Goal: Information Seeking & Learning: Learn about a topic

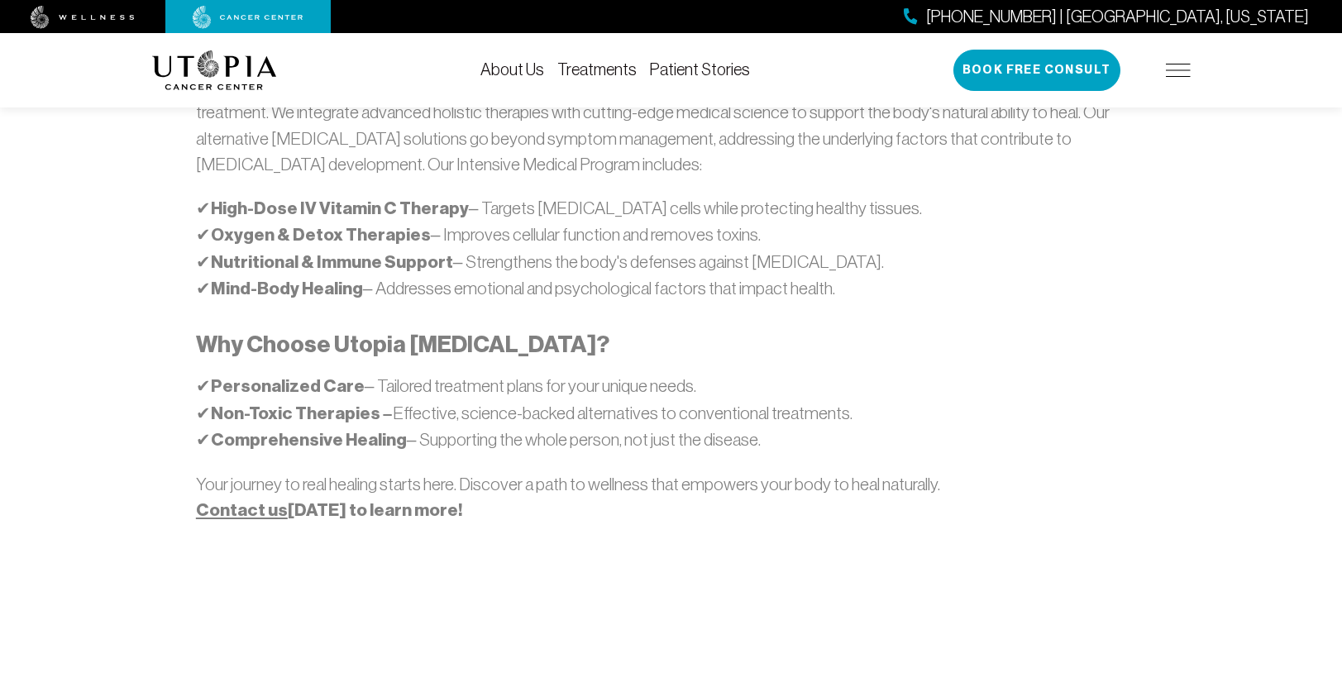
scroll to position [919, 0]
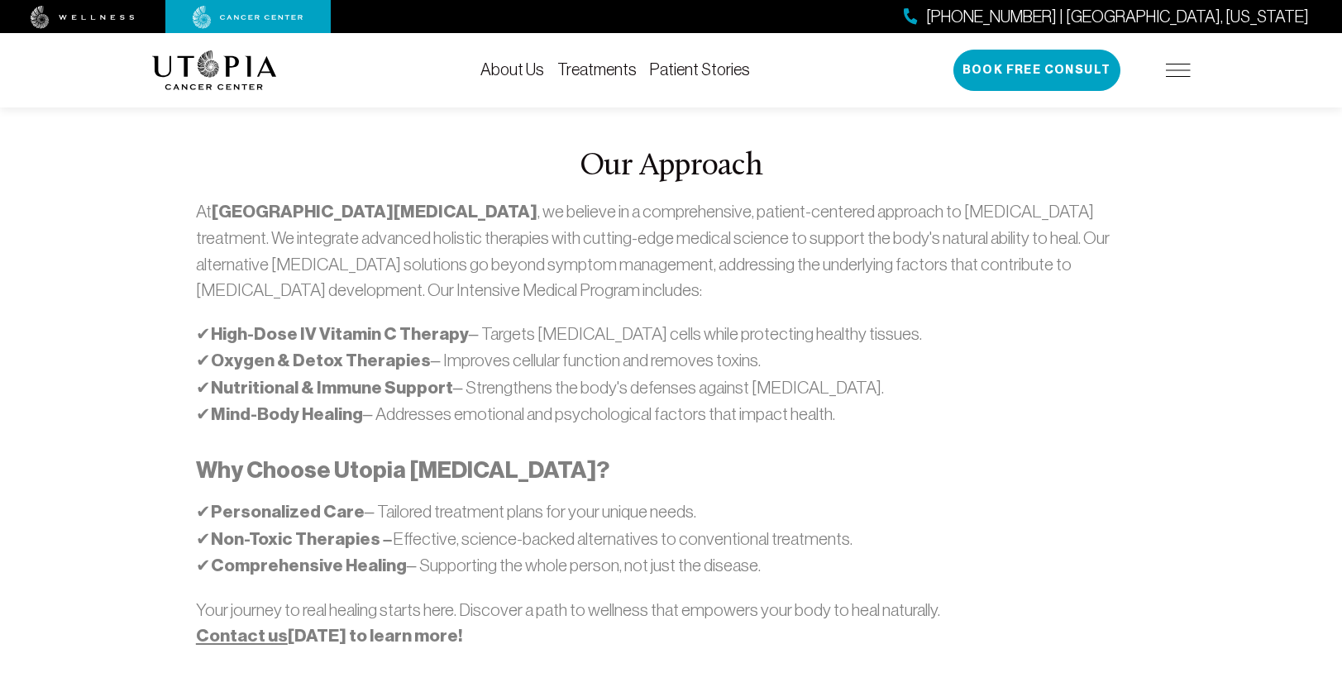
click at [692, 64] on link "Patient Stories" at bounding box center [700, 69] width 100 height 18
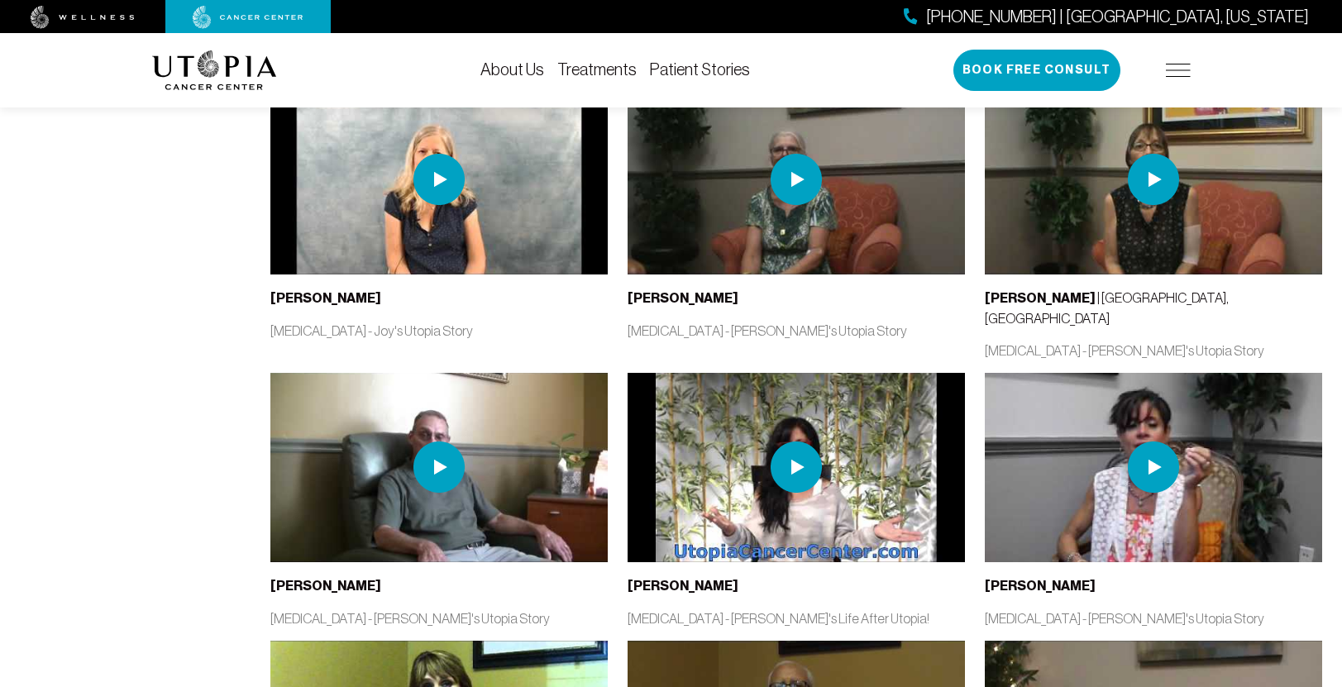
scroll to position [2208, 0]
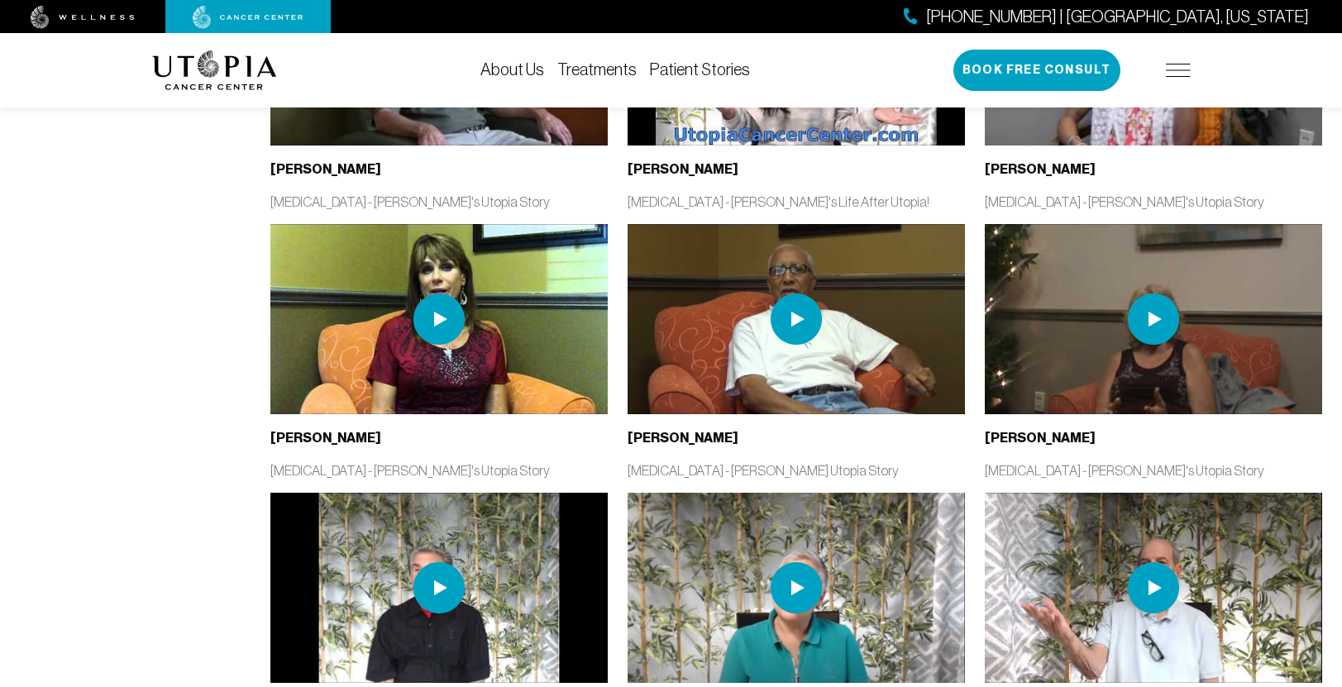
click at [799, 299] on img at bounding box center [796, 318] width 51 height 51
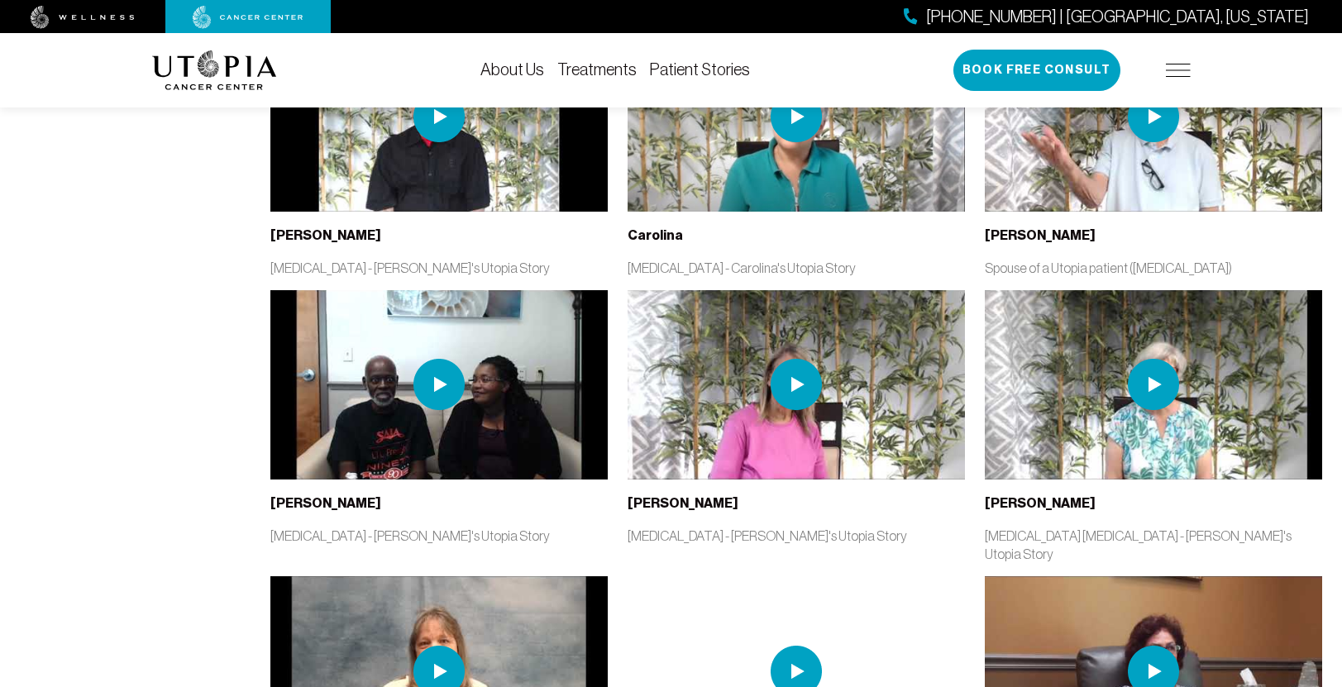
scroll to position [3055, 0]
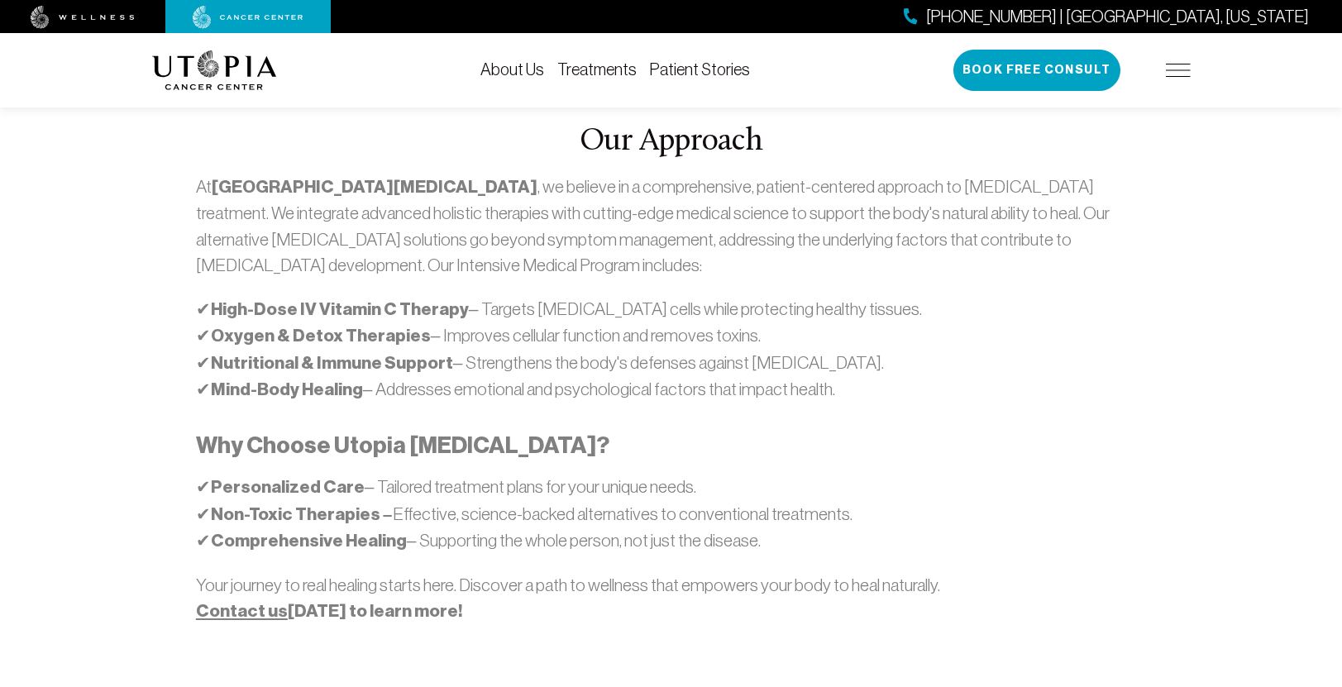
scroll to position [920, 0]
